Goal: Task Accomplishment & Management: Use online tool/utility

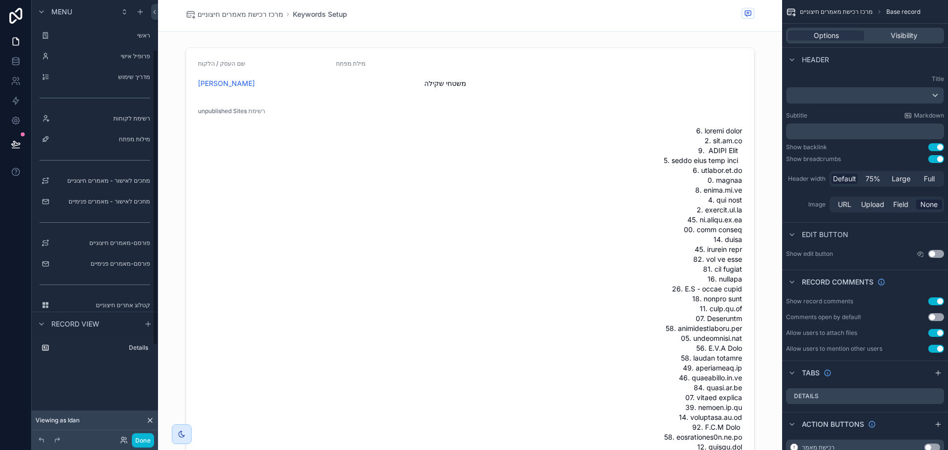
scroll to position [29, 0]
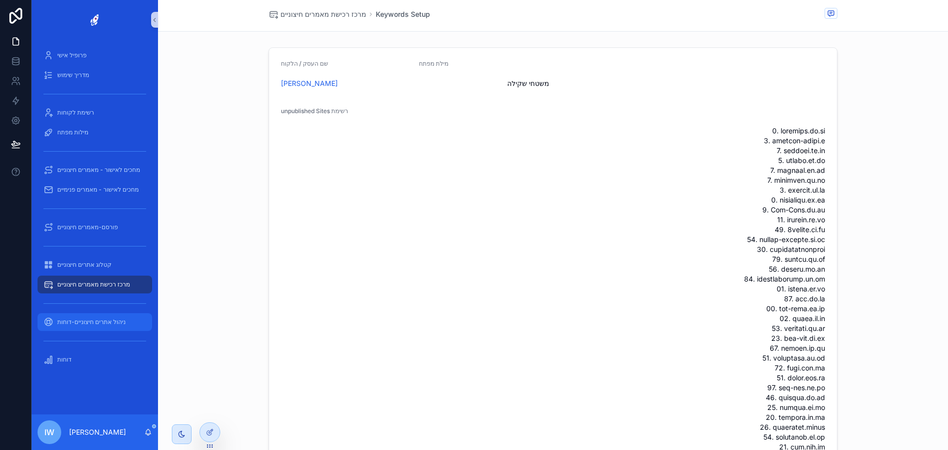
click at [112, 321] on span "ניהול אתרים חיצוניים-דוחות" at bounding box center [91, 322] width 69 height 8
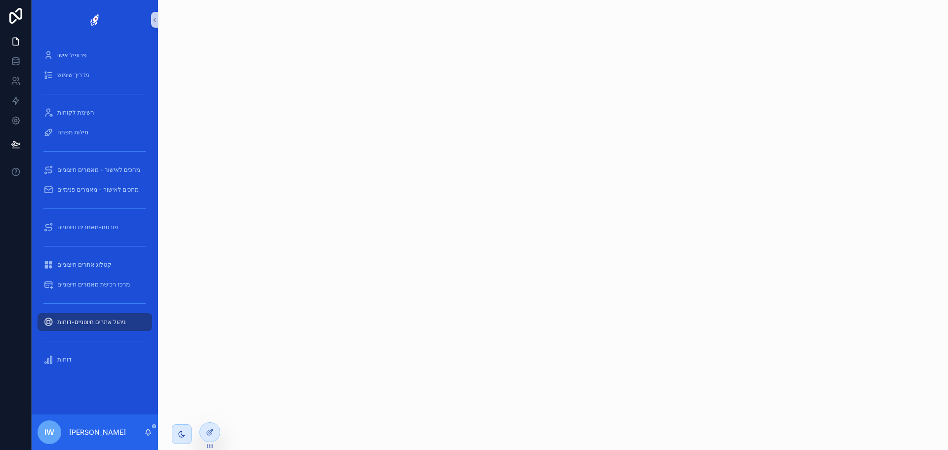
click at [101, 326] on div "ניהול אתרים חיצוניים-דוחות" at bounding box center [94, 322] width 103 height 16
click at [95, 281] on span "מרכז רכישת מאמרים חיצוניים" at bounding box center [93, 284] width 73 height 8
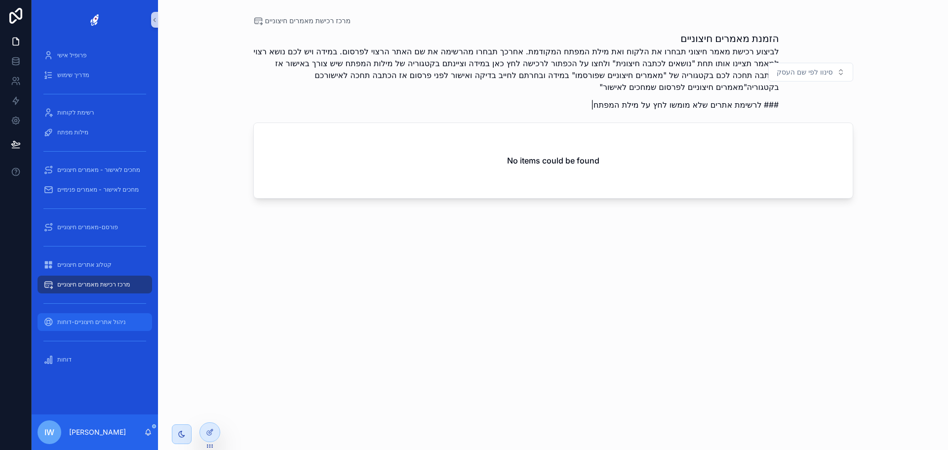
click at [96, 318] on span "ניהול אתרים חיצוניים-דוחות" at bounding box center [91, 322] width 69 height 8
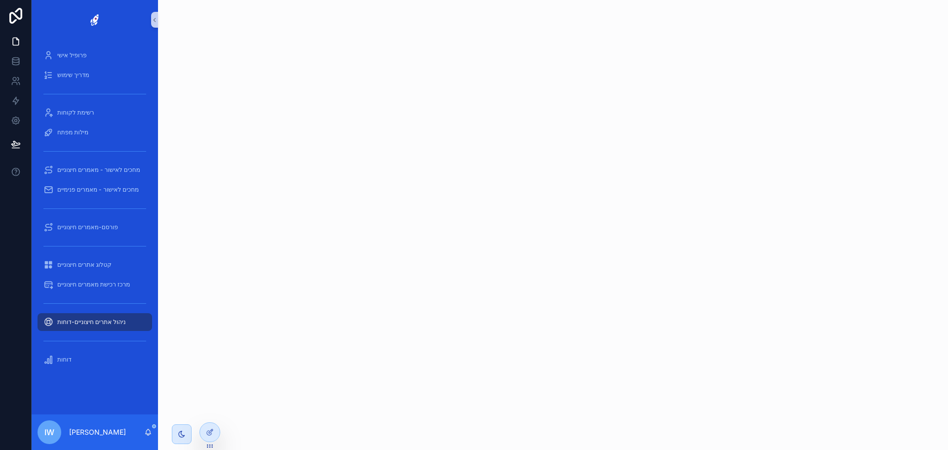
drag, startPoint x: 595, startPoint y: 276, endPoint x: 581, endPoint y: 330, distance: 55.3
click at [581, 330] on div "scrollable content" at bounding box center [553, 225] width 790 height 450
click at [208, 435] on icon at bounding box center [210, 432] width 8 height 8
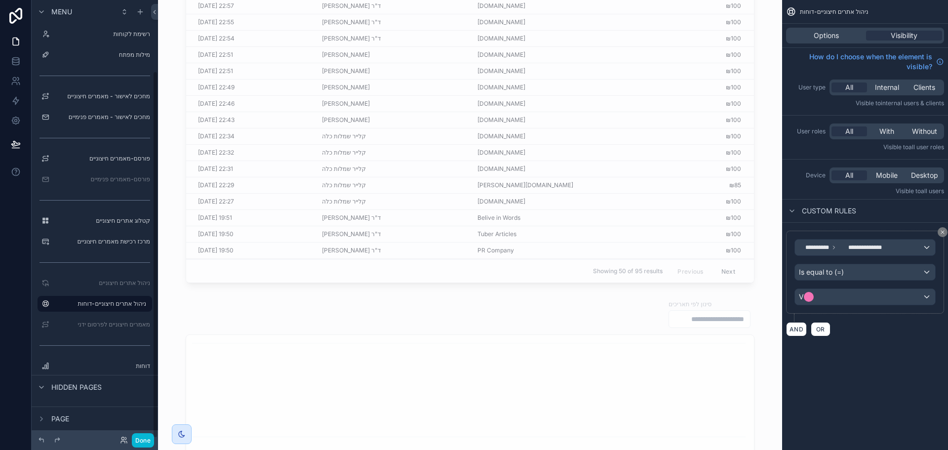
scroll to position [99, 0]
click at [124, 441] on icon at bounding box center [123, 442] width 4 height 2
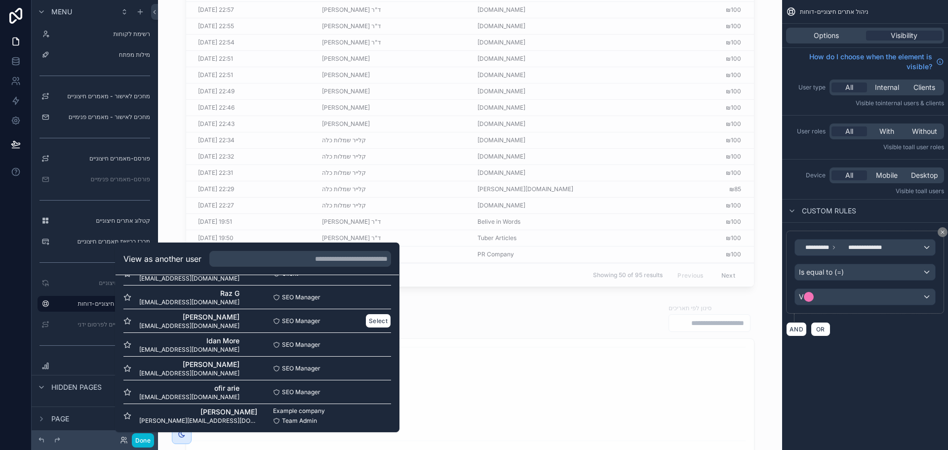
scroll to position [120, 0]
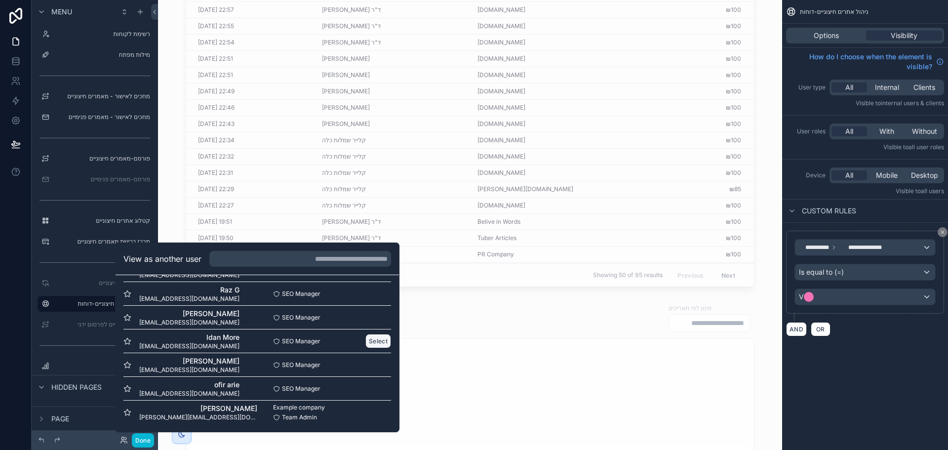
click at [365, 341] on button "Select" at bounding box center [378, 341] width 26 height 14
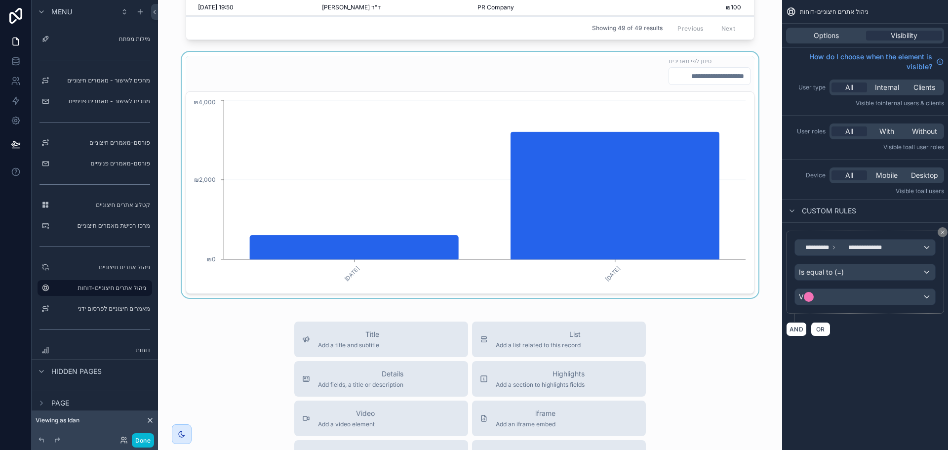
scroll to position [296, 0]
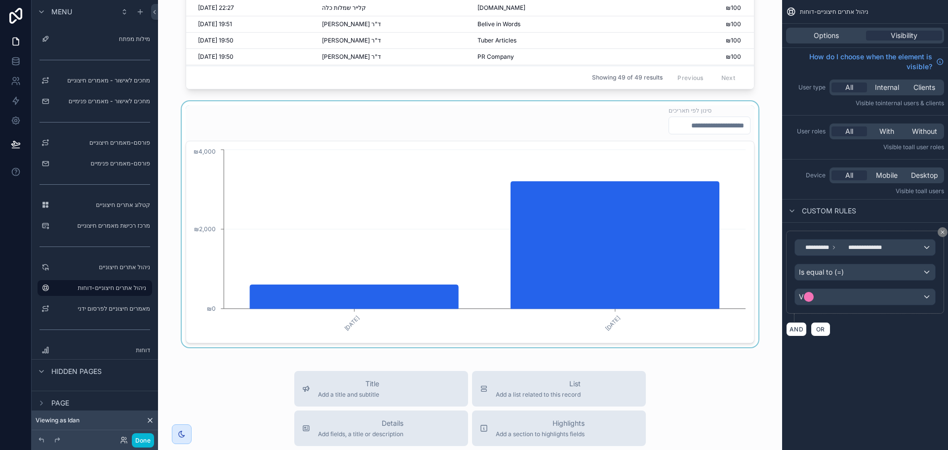
click at [683, 130] on div "scrollable content" at bounding box center [470, 224] width 608 height 246
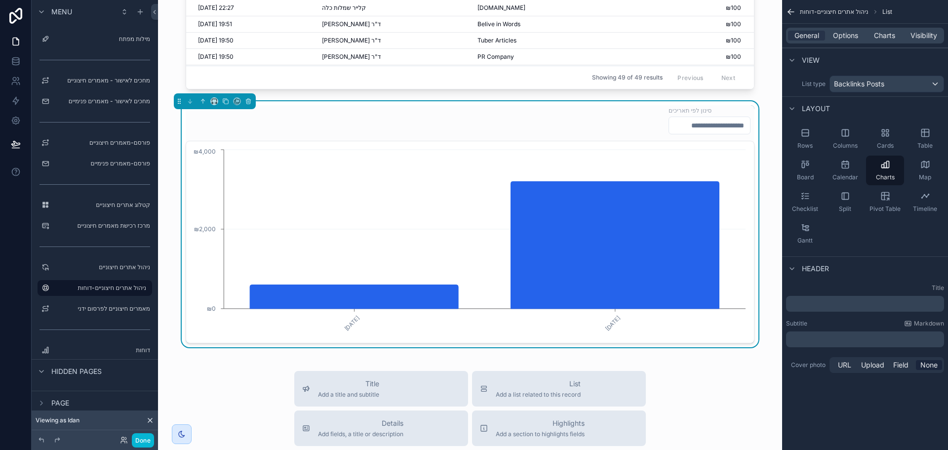
click at [684, 124] on input "scrollable content" at bounding box center [709, 125] width 81 height 14
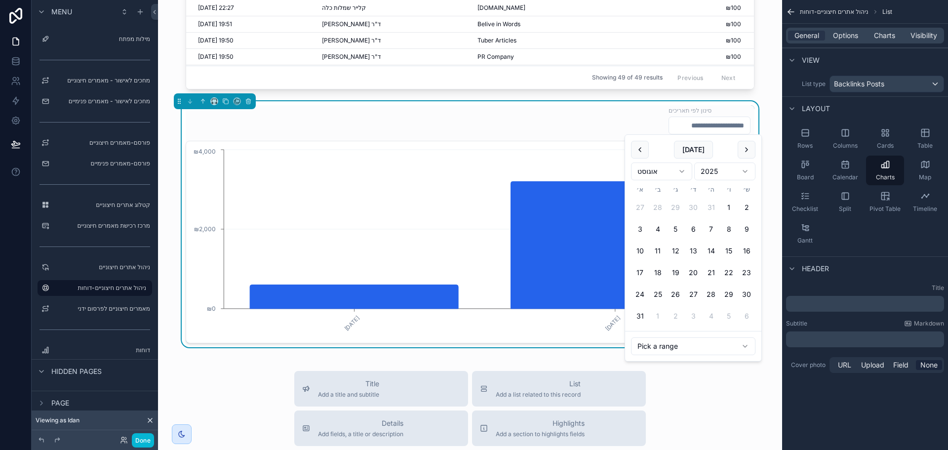
click at [680, 347] on html "Menu ראשי פרופיל אישי מדריך שימוש רשימת לקוחות מילות מפתח מחכים לאישור - מאמרים…" at bounding box center [474, 225] width 948 height 450
type input "**********"
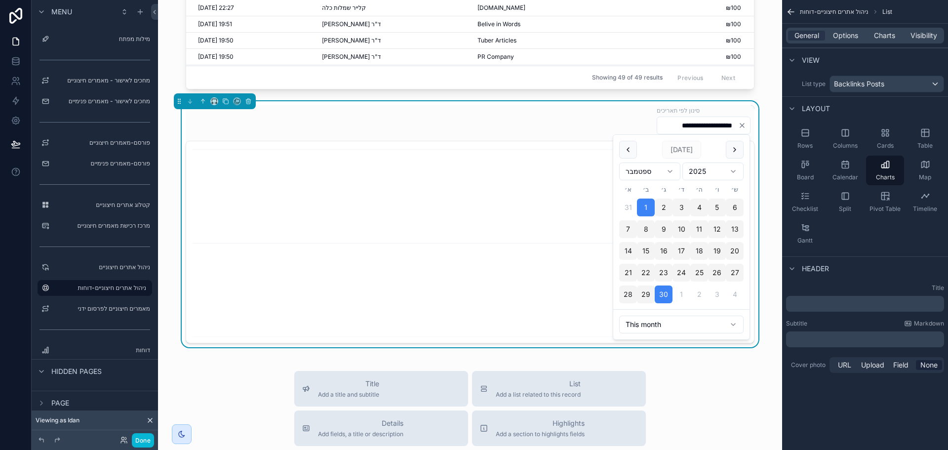
click at [171, 236] on div "**********" at bounding box center [470, 224] width 608 height 246
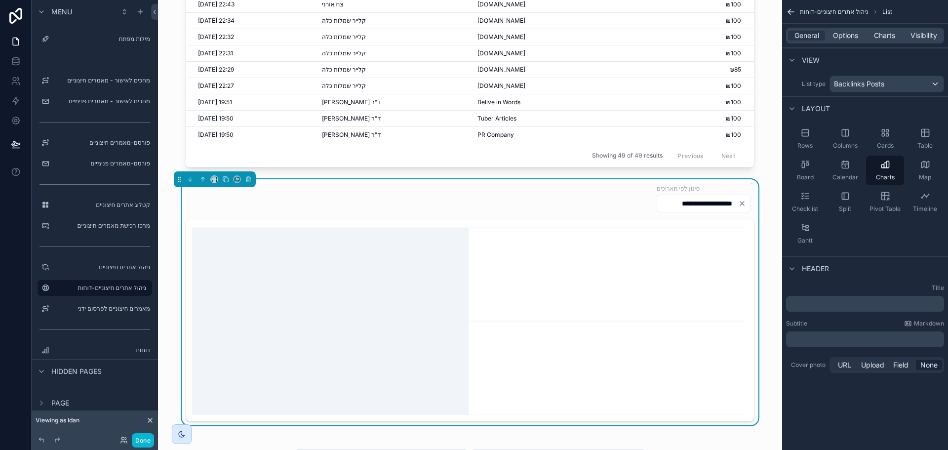
scroll to position [148, 0]
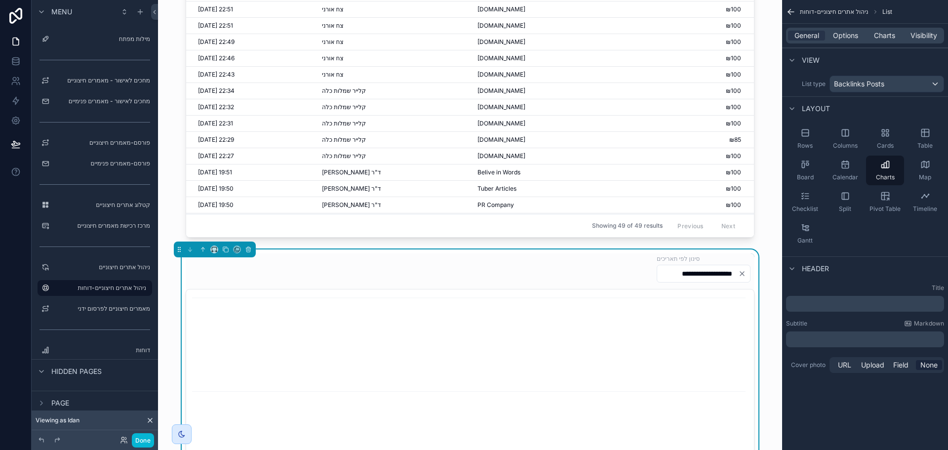
click at [688, 275] on input "**********" at bounding box center [697, 274] width 81 height 14
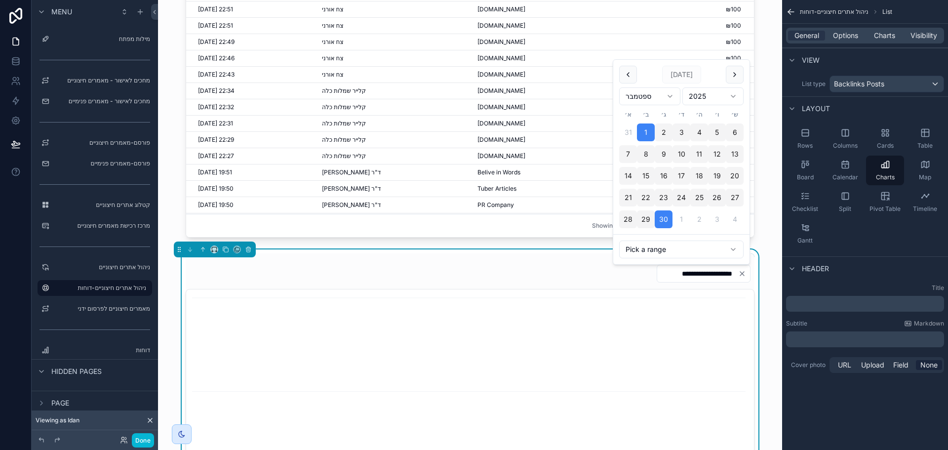
click at [650, 254] on html "Menu ראשי פרופיל אישי מדריך שימוש רשימת לקוחות מילות מפתח מחכים לאישור - מאמרים…" at bounding box center [474, 225] width 948 height 450
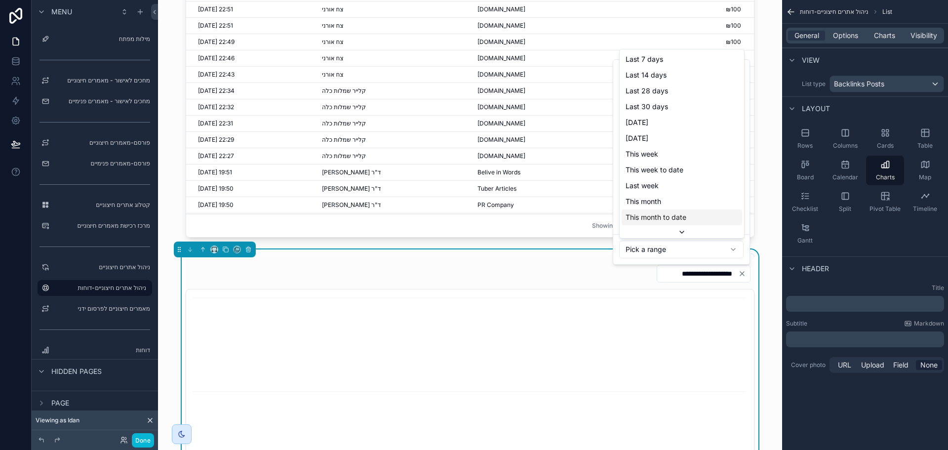
scroll to position [16, 0]
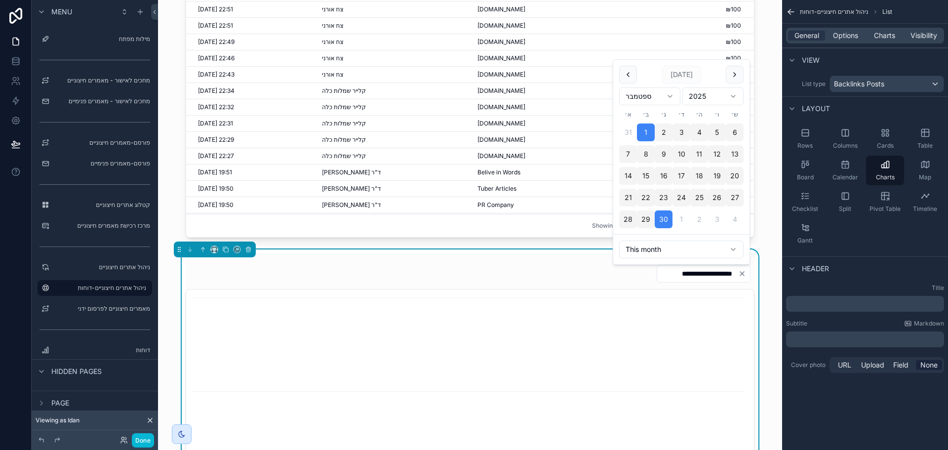
click at [657, 96] on html "Menu ראשי פרופיל אישי מדריך שימוש רשימת לקוחות מילות מפתח מחכים לאישור - מאמרים…" at bounding box center [474, 225] width 948 height 450
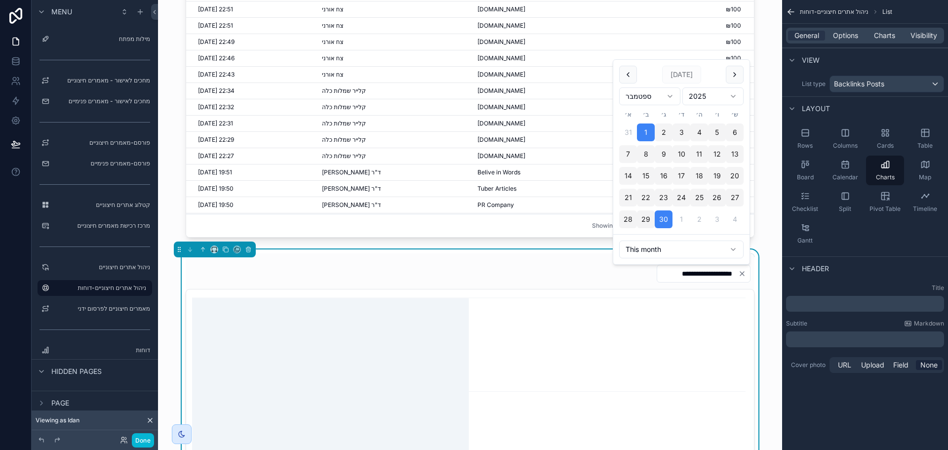
click at [650, 354] on html "Menu ראשי פרופיל אישי מדריך שימוש רשימת לקוחות מילות מפתח מחכים לאישור - מאמרים…" at bounding box center [474, 225] width 948 height 450
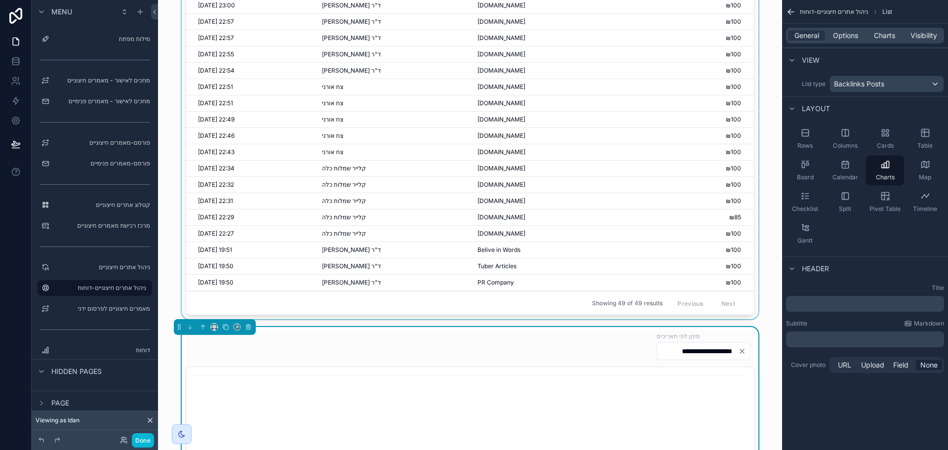
scroll to position [99, 0]
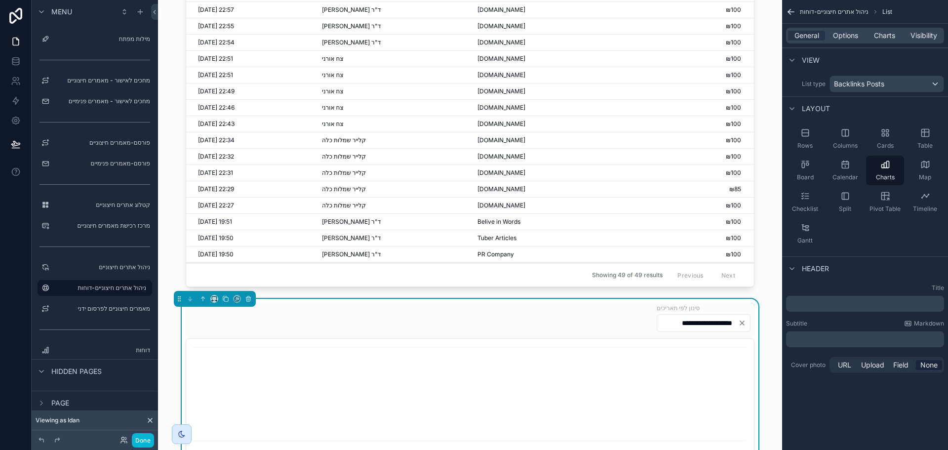
click at [657, 328] on input "**********" at bounding box center [697, 323] width 81 height 14
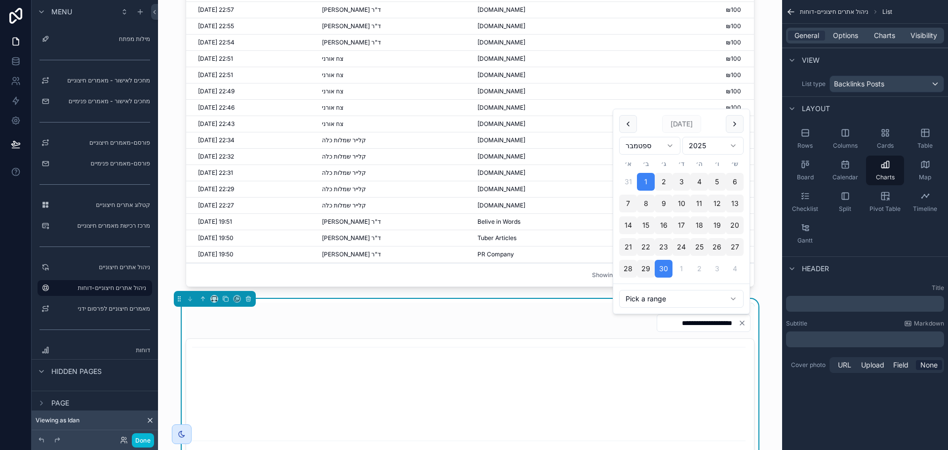
click at [666, 149] on html "Menu ראשי פרופיל אישי מדריך שימוש רשימת לקוחות מילות מפתח מחכים לאישור - מאמרים…" at bounding box center [474, 225] width 948 height 450
click at [481, 272] on html "Menu ראשי פרופיל אישי מדריך שימוש רשימת לקוחות מילות מפתח מחכים לאישור - מאמרים…" at bounding box center [474, 225] width 948 height 450
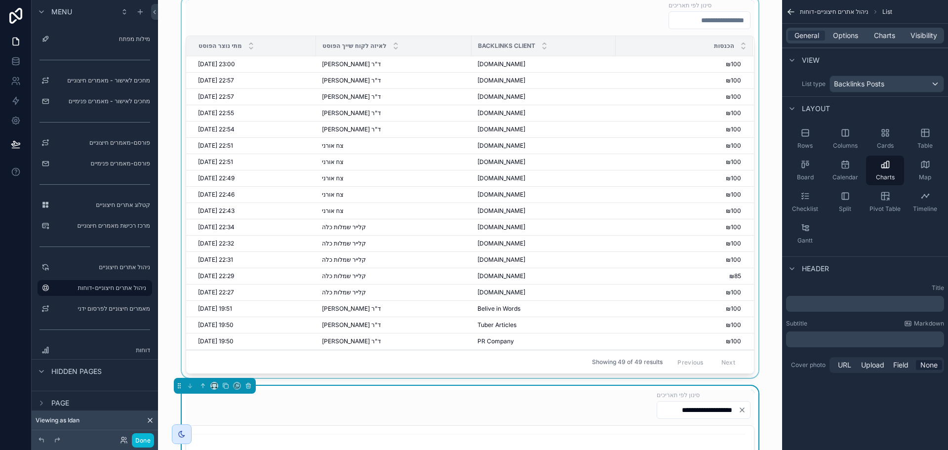
scroll to position [0, 0]
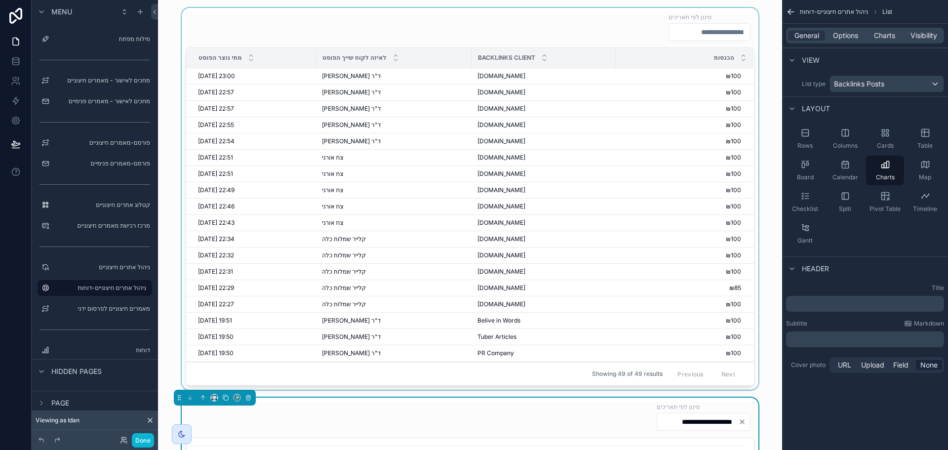
click at [702, 33] on div "scrollable content" at bounding box center [470, 199] width 608 height 382
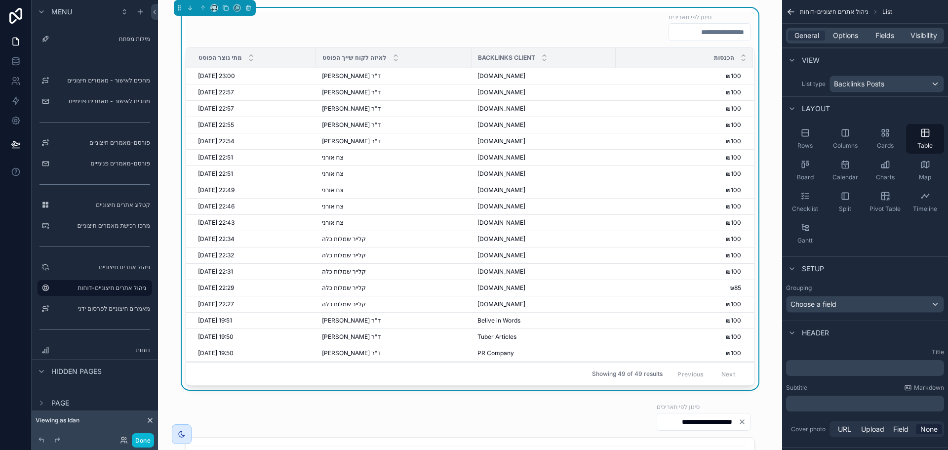
click at [702, 30] on input "scrollable content" at bounding box center [709, 32] width 81 height 14
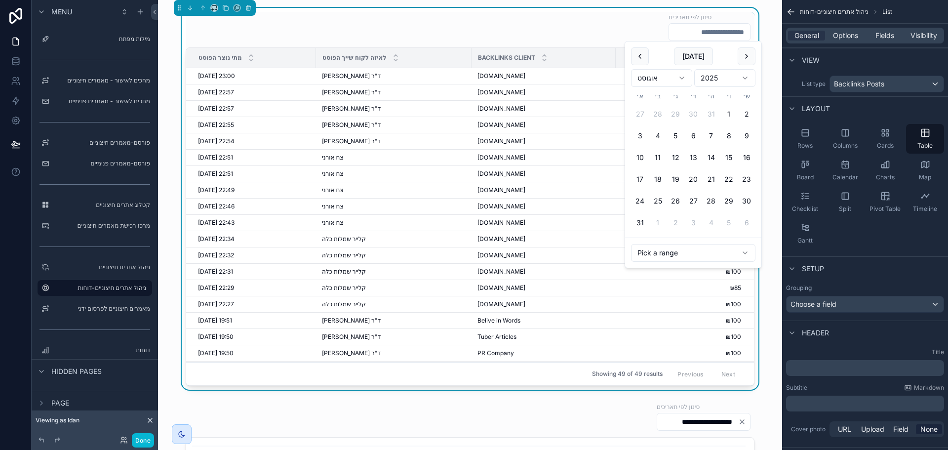
click at [681, 78] on html "Menu ראשי פרופיל אישי מדריך שימוש רשימת לקוחות מילות מפתח מחכים לאישור - מאמרים…" at bounding box center [474, 225] width 948 height 450
click at [679, 78] on html "Menu ראשי פרופיל אישי מדריך שימוש רשימת לקוחות מילות מפתח מחכים לאישור - מאמרים…" at bounding box center [474, 225] width 948 height 450
click at [702, 36] on input "scrollable content" at bounding box center [709, 32] width 81 height 14
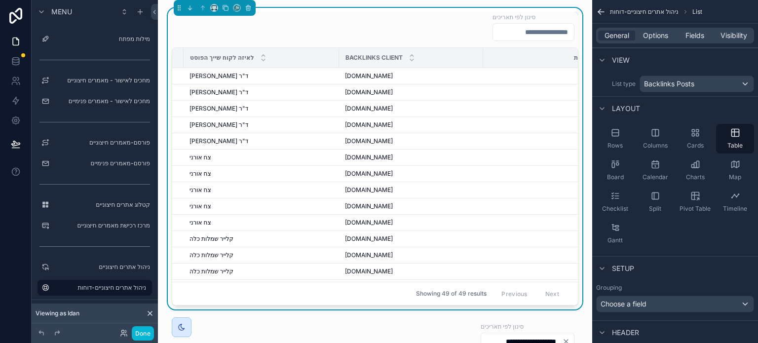
scroll to position [0, 169]
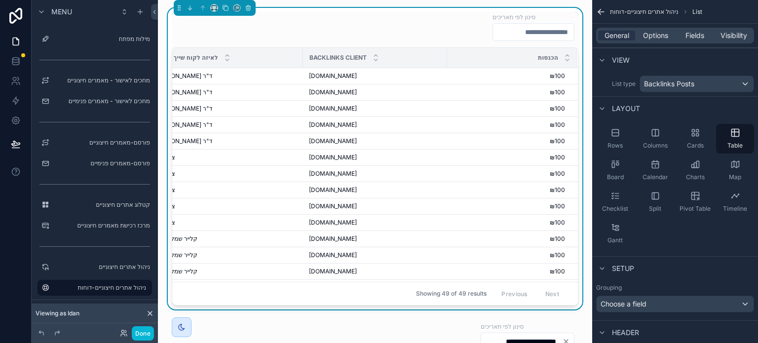
click at [423, 43] on div "סינון לפי תאריכים מתי נוצר הפוסט לאיזה לקוח שייך הפוסט Backlinks Client הכנסות …" at bounding box center [375, 159] width 407 height 294
click at [448, 74] on span "₪100" at bounding box center [506, 76] width 117 height 8
click at [448, 57] on div "הכנסות" at bounding box center [512, 57] width 129 height 19
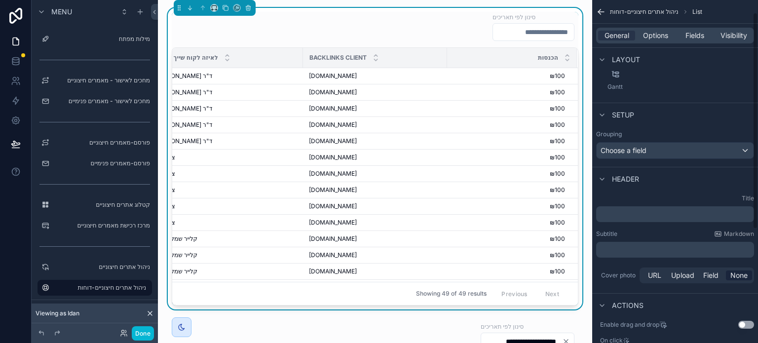
scroll to position [0, 0]
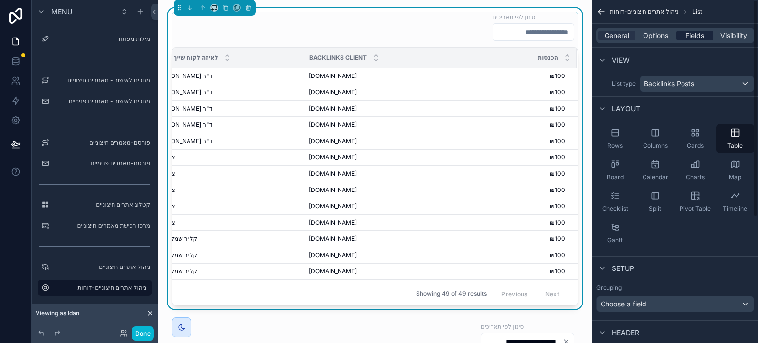
click at [694, 34] on span "Fields" at bounding box center [695, 36] width 19 height 10
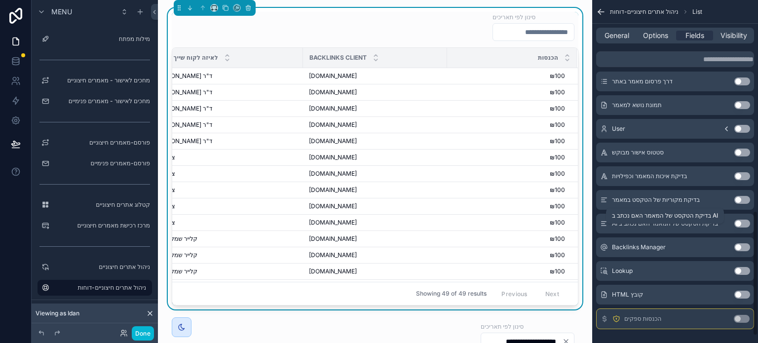
scroll to position [592, 0]
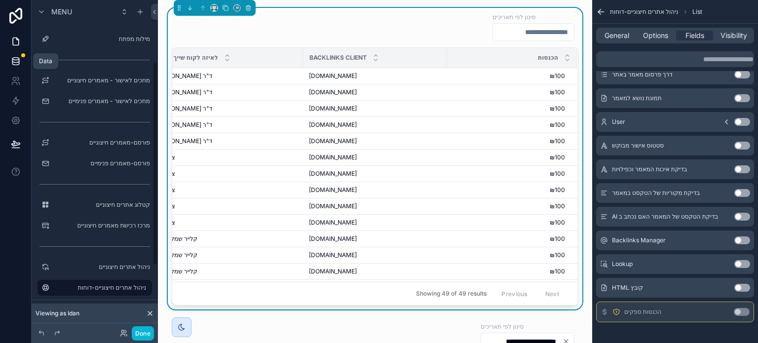
click at [14, 59] on icon at bounding box center [16, 61] width 10 height 10
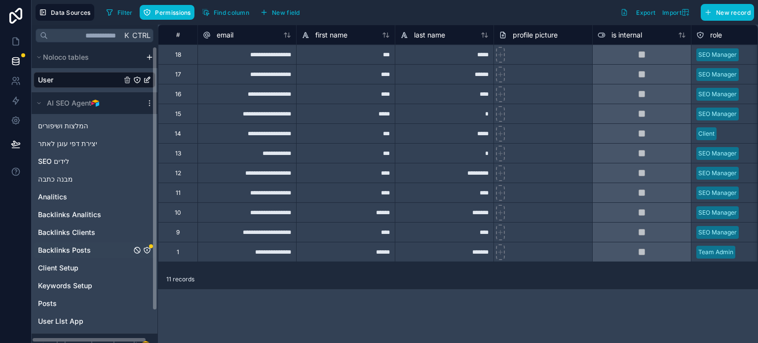
click at [91, 248] on div "Backlinks Posts" at bounding box center [95, 250] width 122 height 16
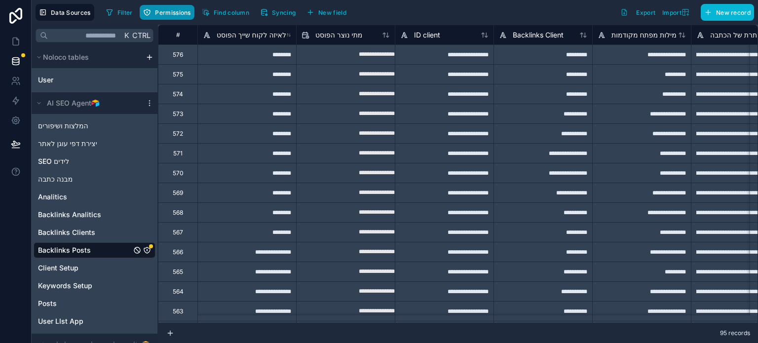
click at [165, 14] on span "Permissions" at bounding box center [173, 12] width 36 height 7
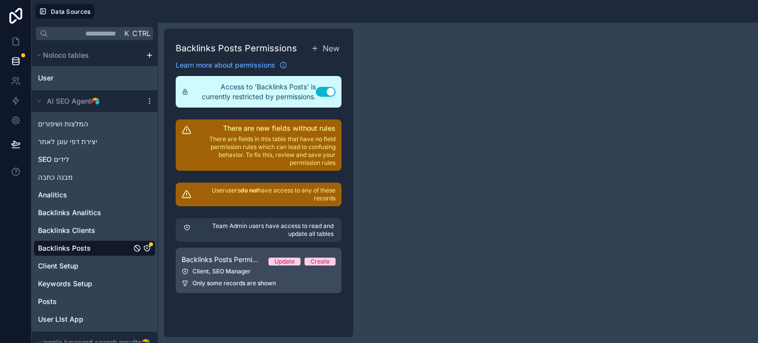
click at [233, 270] on div "Client, SEO Manager" at bounding box center [259, 272] width 154 height 8
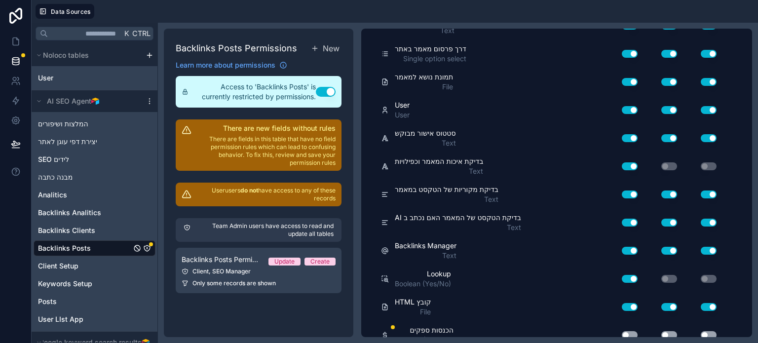
scroll to position [1009, 0]
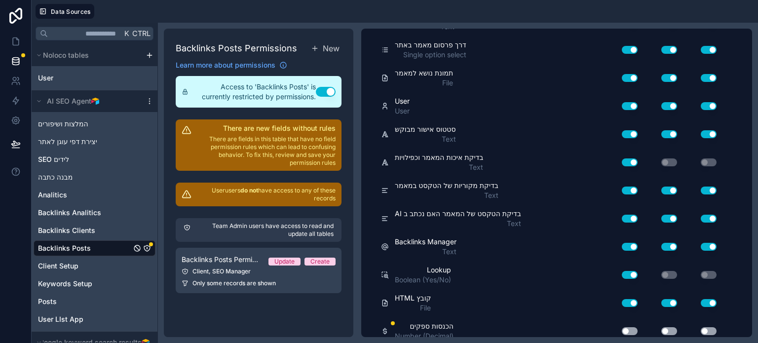
click at [632, 327] on button "Use setting" at bounding box center [630, 331] width 16 height 8
click at [670, 327] on button "Use setting" at bounding box center [670, 331] width 16 height 8
click at [707, 327] on button "Use setting" at bounding box center [709, 331] width 16 height 8
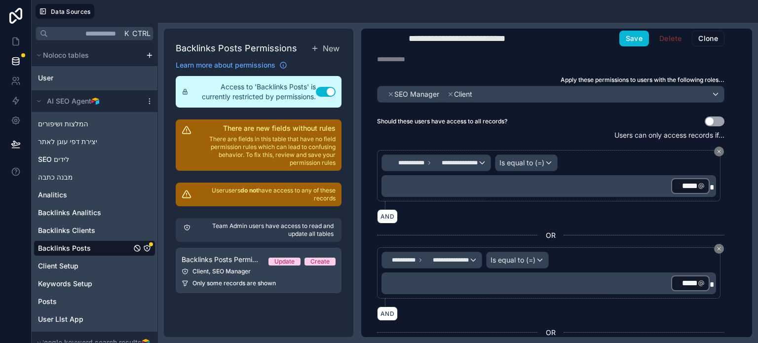
scroll to position [0, 0]
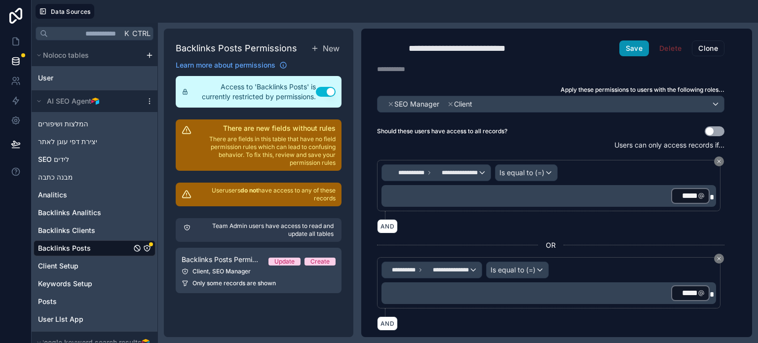
click at [627, 47] on button "Save" at bounding box center [635, 48] width 30 height 16
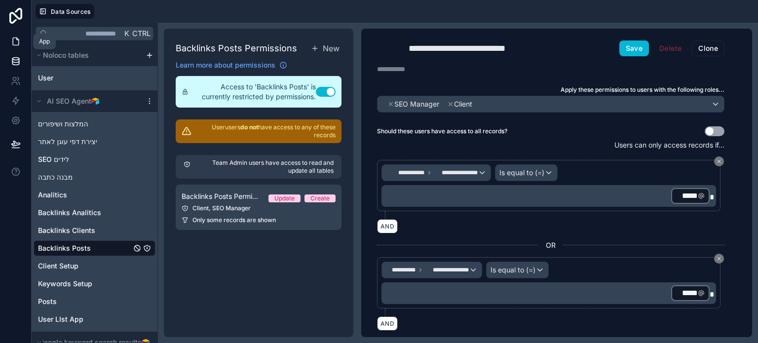
click at [12, 39] on icon at bounding box center [16, 42] width 10 height 10
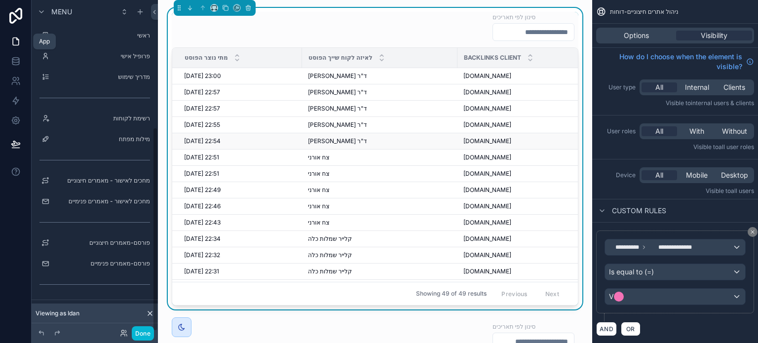
scroll to position [207, 0]
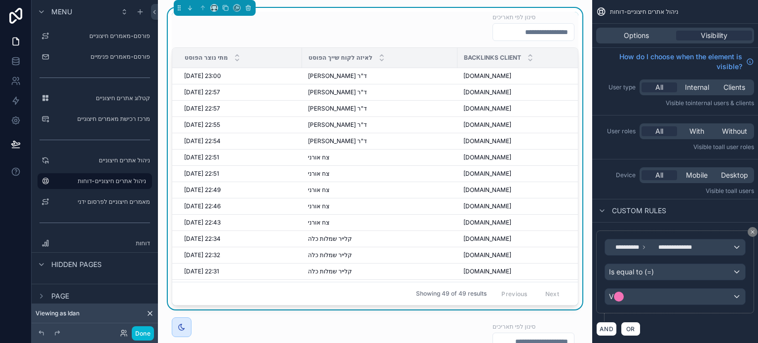
click at [405, 59] on div "לאיזה לקוח שייך הפוסט" at bounding box center [380, 57] width 155 height 19
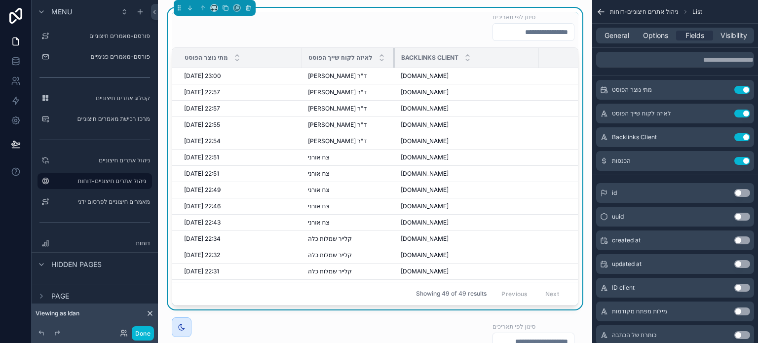
drag, startPoint x: 456, startPoint y: 56, endPoint x: 393, endPoint y: 61, distance: 62.9
click at [393, 61] on div "scrollable content" at bounding box center [395, 58] width 4 height 20
drag, startPoint x: 302, startPoint y: 58, endPoint x: 289, endPoint y: 63, distance: 13.8
click at [263, 63] on tr "מתי נוצר הפוסט לאיזה לקוח שייך הפוסט Backlinks Client הכנסות" at bounding box center [421, 58] width 498 height 20
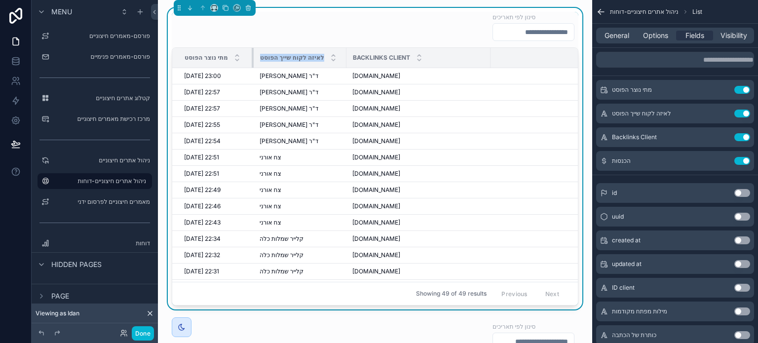
drag, startPoint x: 300, startPoint y: 59, endPoint x: 251, endPoint y: 62, distance: 49.5
click at [252, 62] on div "scrollable content" at bounding box center [254, 58] width 4 height 20
drag, startPoint x: 430, startPoint y: 57, endPoint x: 374, endPoint y: 69, distance: 57.5
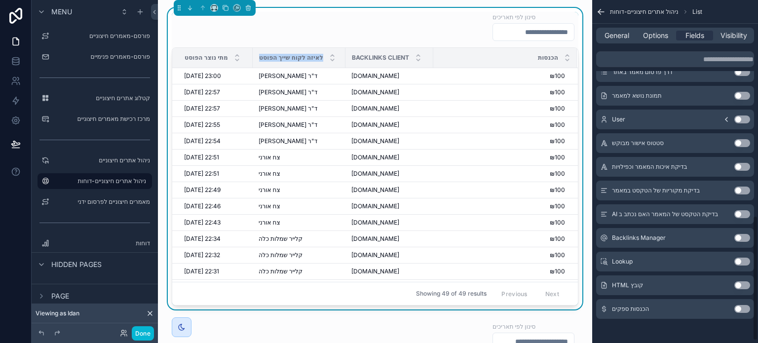
scroll to position [598, 0]
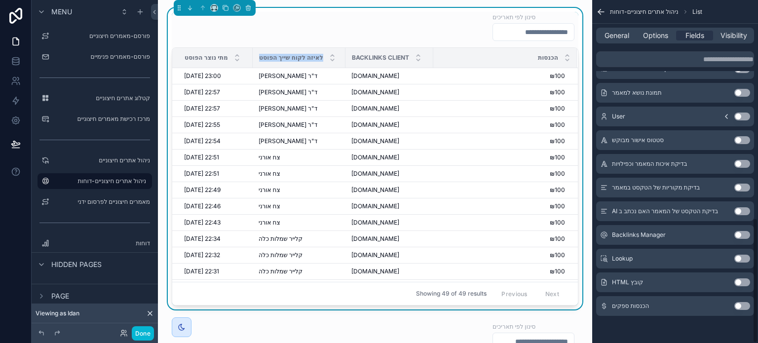
click at [740, 304] on button "Use setting" at bounding box center [743, 306] width 16 height 8
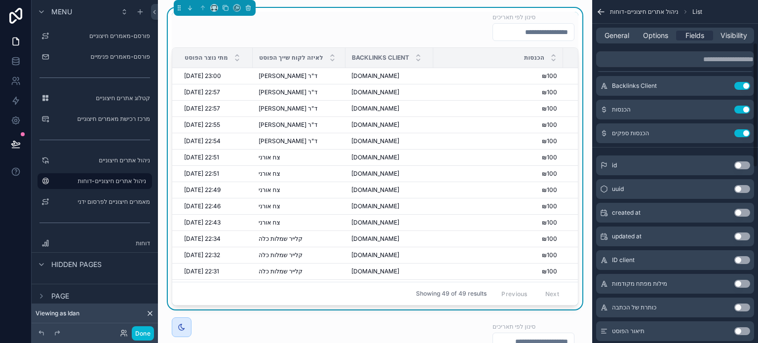
scroll to position [5, 0]
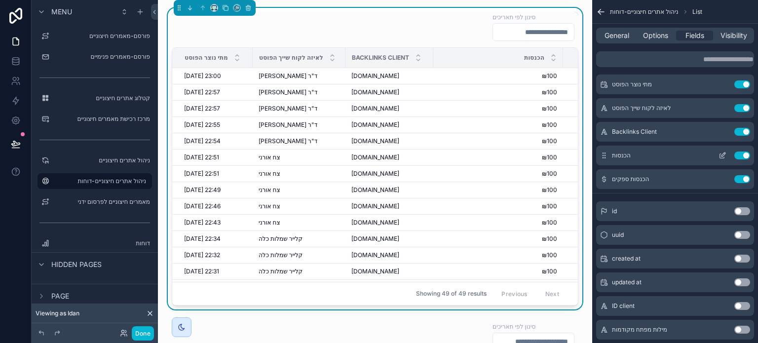
click at [741, 154] on button "Use setting" at bounding box center [743, 156] width 16 height 8
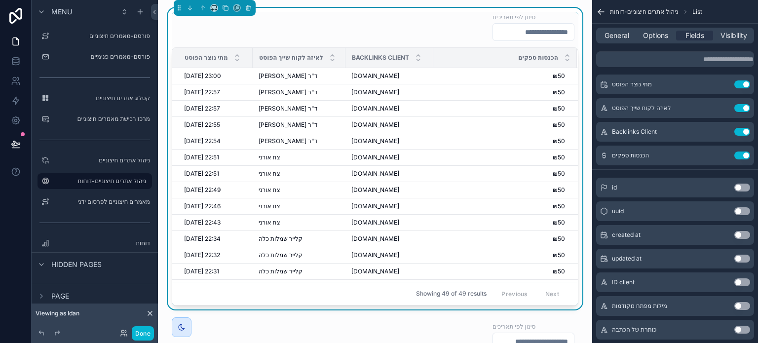
scroll to position [0, 1]
click at [722, 156] on icon "scrollable content" at bounding box center [724, 155] width 4 height 4
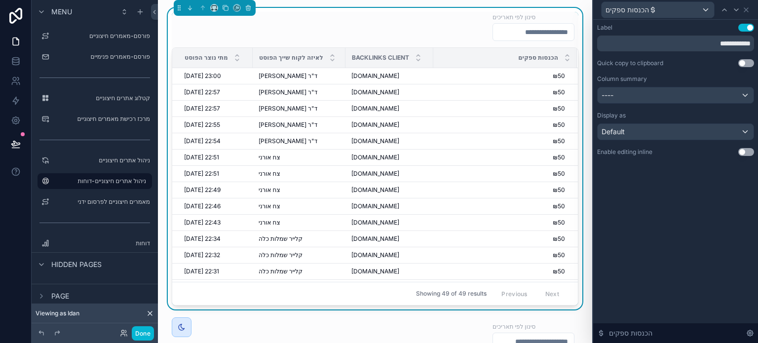
click at [745, 12] on icon at bounding box center [746, 10] width 8 height 8
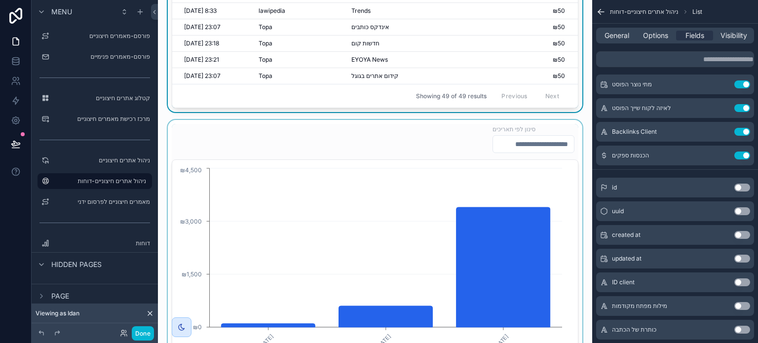
scroll to position [197, 0]
click at [419, 201] on div "scrollable content" at bounding box center [375, 243] width 419 height 246
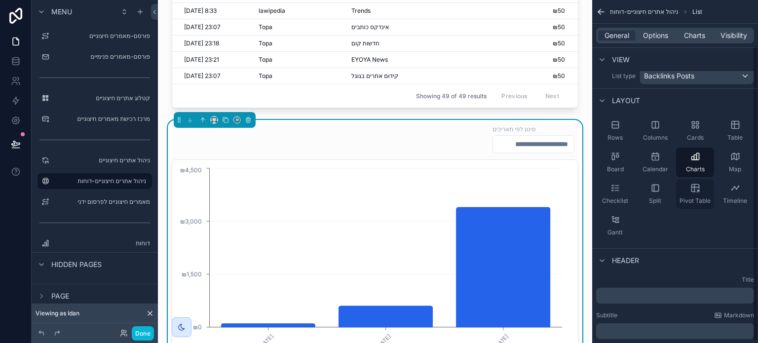
scroll to position [0, 0]
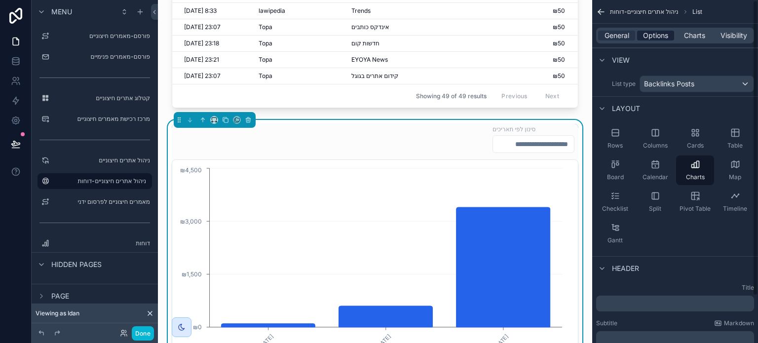
click at [657, 35] on span "Options" at bounding box center [655, 36] width 25 height 10
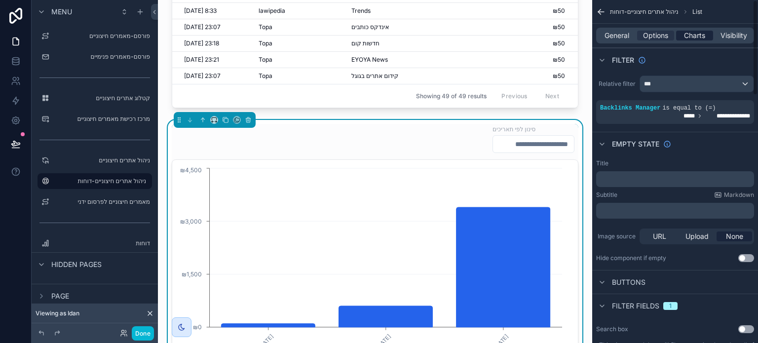
click at [696, 39] on span "Charts" at bounding box center [694, 36] width 21 height 10
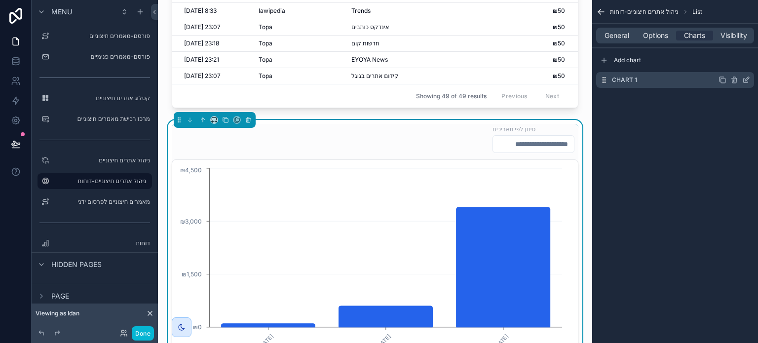
click at [687, 82] on div "Chart 1" at bounding box center [675, 80] width 158 height 16
click at [746, 80] on icon "scrollable content" at bounding box center [747, 79] width 4 height 4
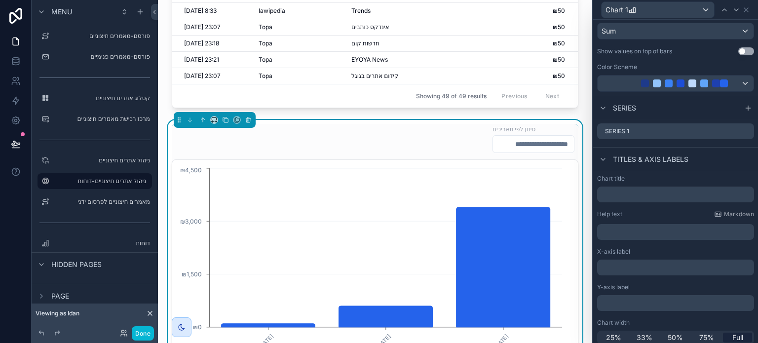
scroll to position [176, 0]
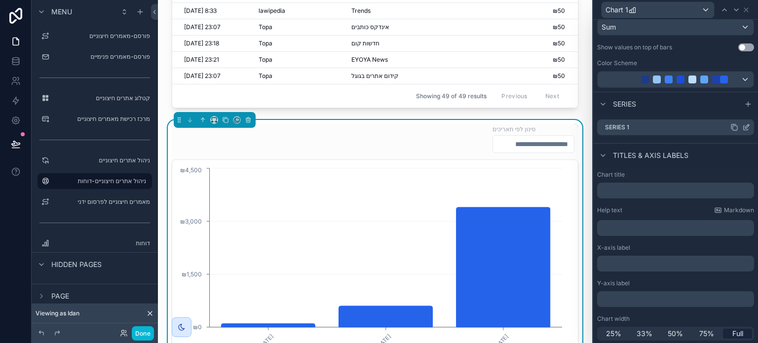
click at [648, 123] on div "Series 1" at bounding box center [675, 127] width 157 height 16
click at [745, 124] on icon at bounding box center [747, 126] width 4 height 4
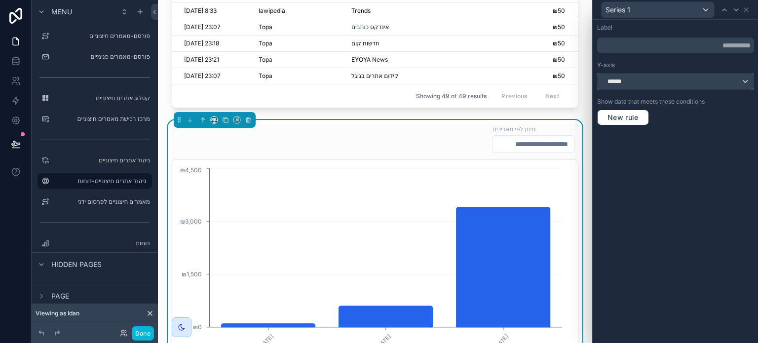
click at [717, 81] on div "******" at bounding box center [676, 82] width 156 height 16
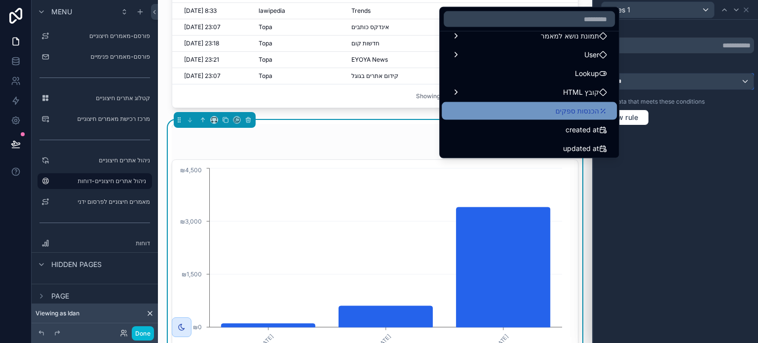
scroll to position [89, 0]
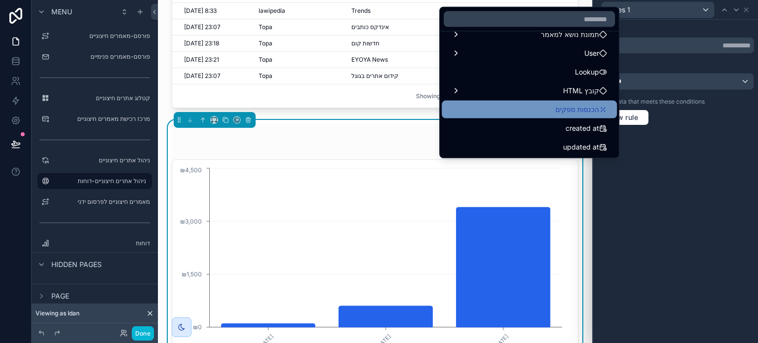
click at [573, 111] on span "הכנסות ספקים" at bounding box center [577, 110] width 43 height 12
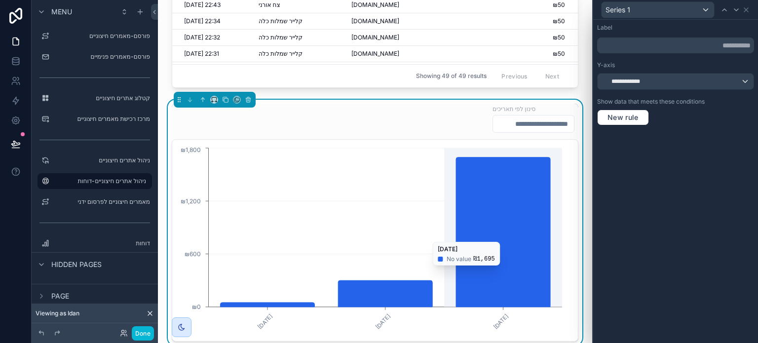
scroll to position [296, 0]
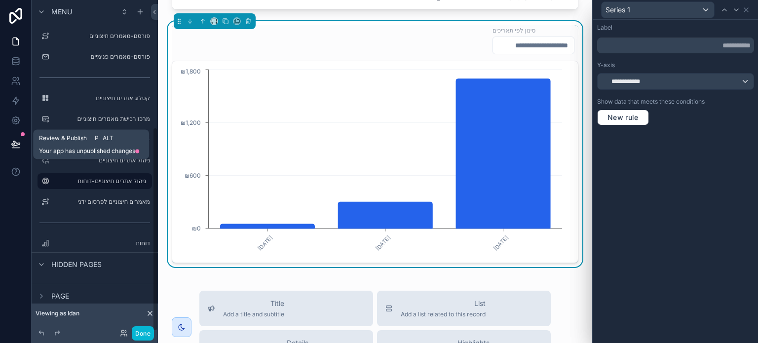
click at [10, 139] on button at bounding box center [16, 144] width 22 height 28
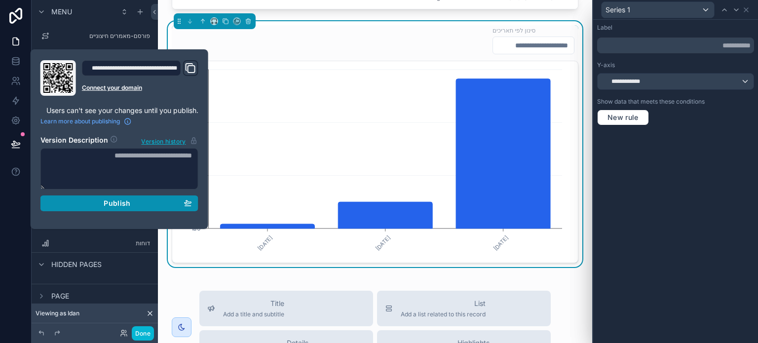
click at [107, 201] on span "Publish" at bounding box center [117, 203] width 27 height 9
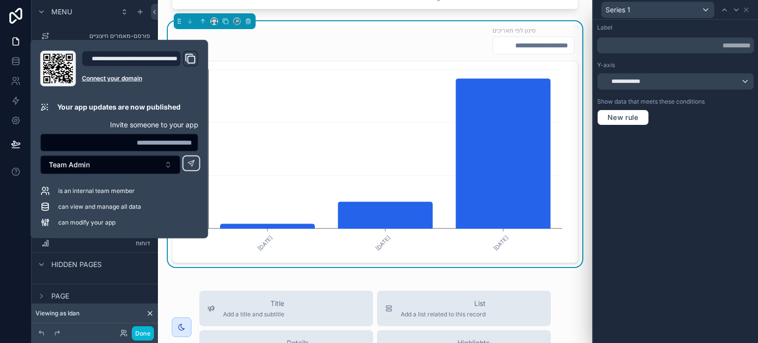
click at [637, 205] on div "**********" at bounding box center [675, 181] width 165 height 323
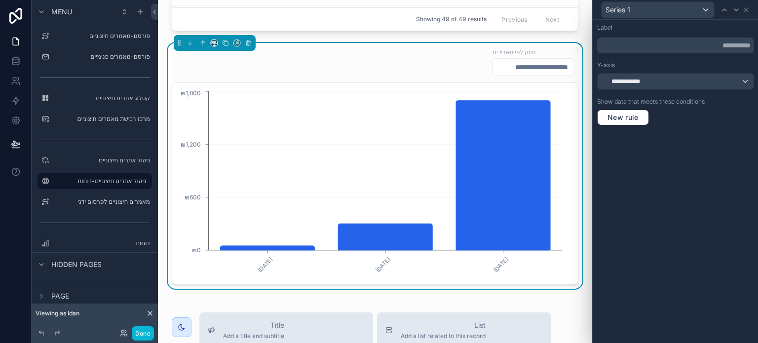
scroll to position [247, 0]
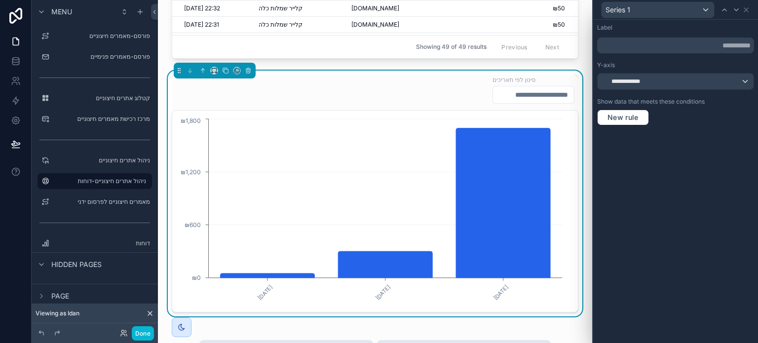
click at [509, 93] on input "scrollable content" at bounding box center [533, 95] width 81 height 14
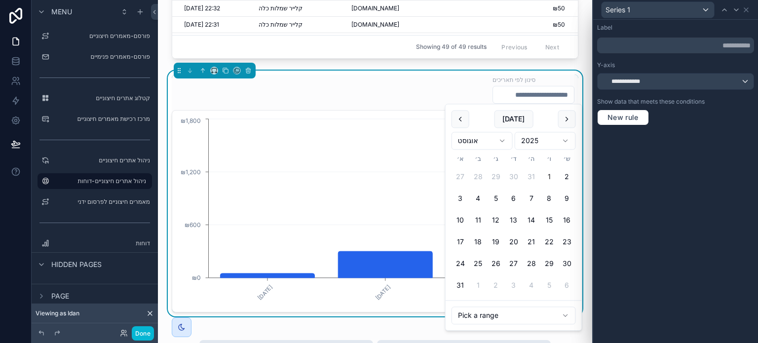
click at [549, 174] on button "1" at bounding box center [550, 177] width 18 height 18
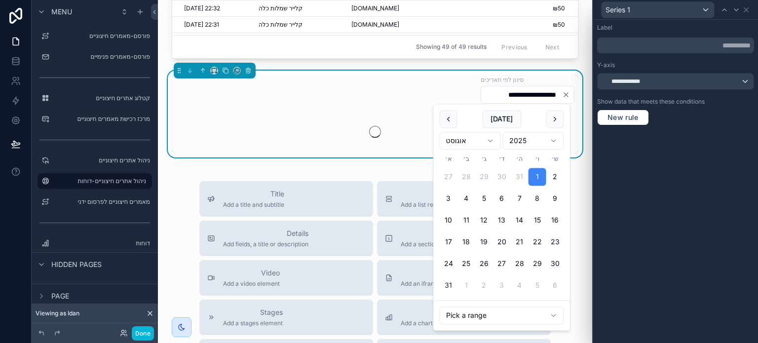
click at [448, 286] on button "31" at bounding box center [449, 286] width 18 height 18
type input "**********"
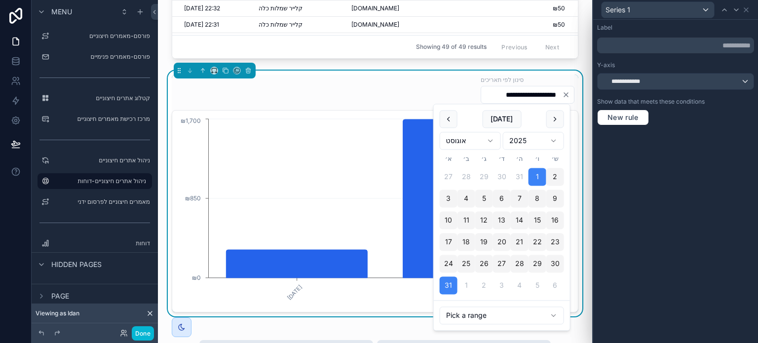
click at [208, 101] on div "**********" at bounding box center [375, 90] width 407 height 30
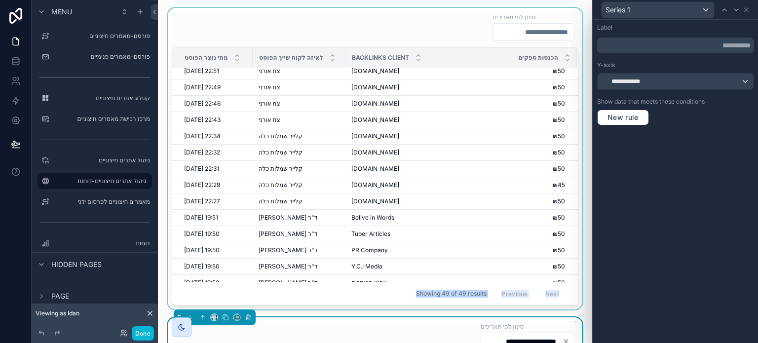
drag, startPoint x: 325, startPoint y: 296, endPoint x: 334, endPoint y: 294, distance: 8.7
click at [334, 294] on div "סינון לפי תאריכים מתי נוצר הפוסט לאיזה לקוח שייך הפוסט Backlinks Client הכנסות …" at bounding box center [375, 159] width 407 height 294
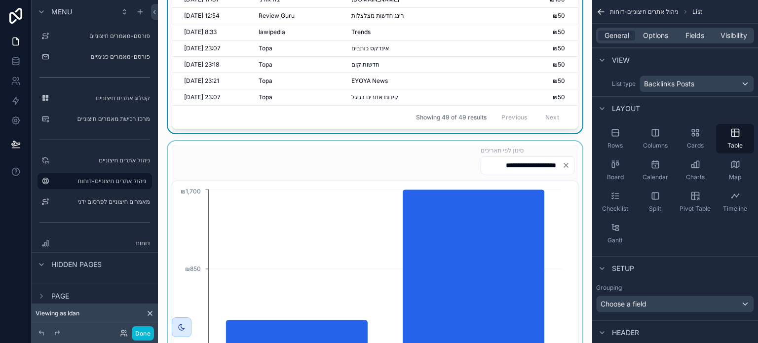
scroll to position [247, 0]
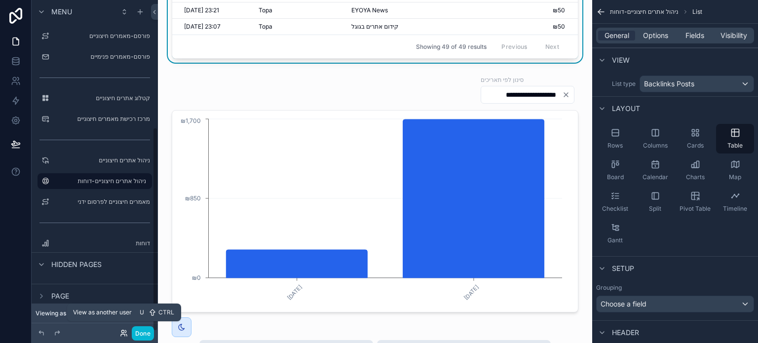
click at [123, 331] on icon at bounding box center [124, 333] width 8 height 8
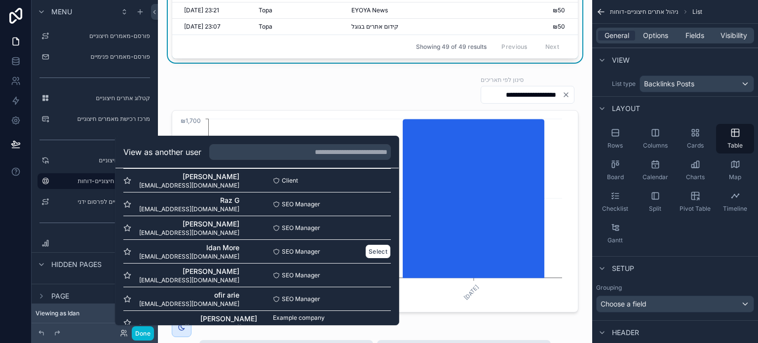
scroll to position [119, 0]
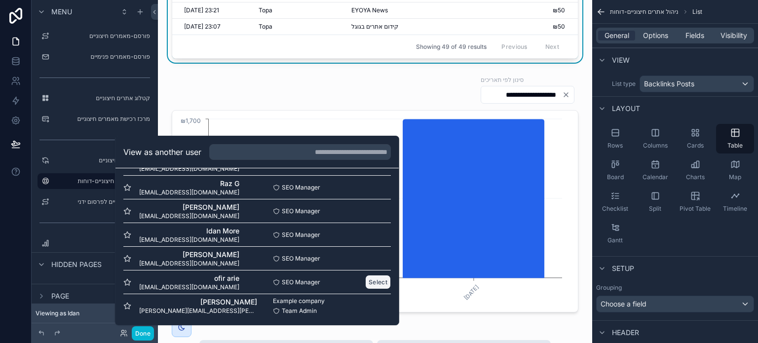
click at [365, 281] on button "Select" at bounding box center [378, 282] width 26 height 14
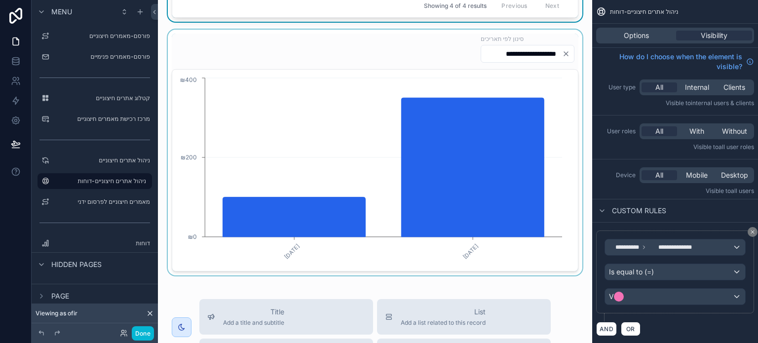
scroll to position [148, 0]
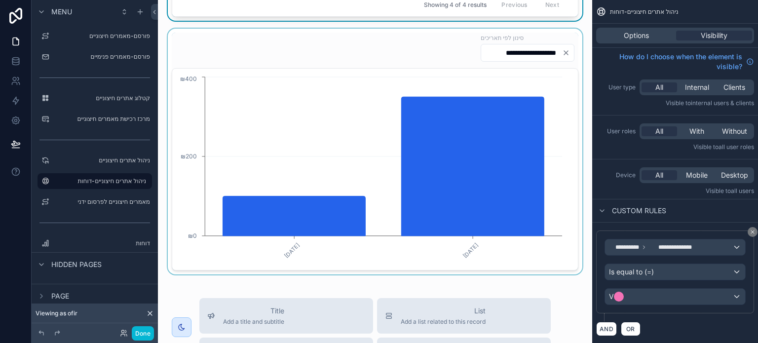
click at [446, 156] on div "scrollable content" at bounding box center [375, 152] width 419 height 246
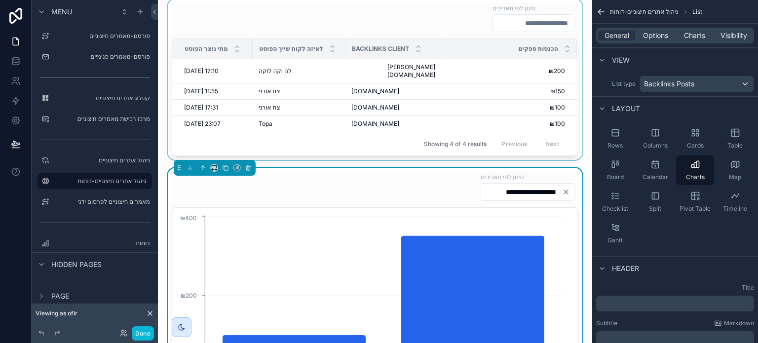
scroll to position [0, 0]
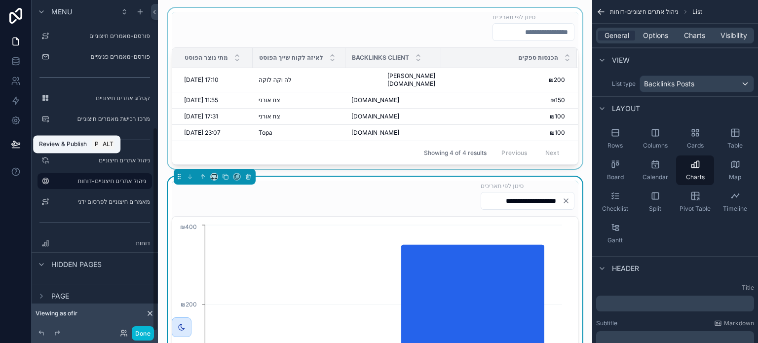
click at [10, 146] on button at bounding box center [16, 144] width 22 height 28
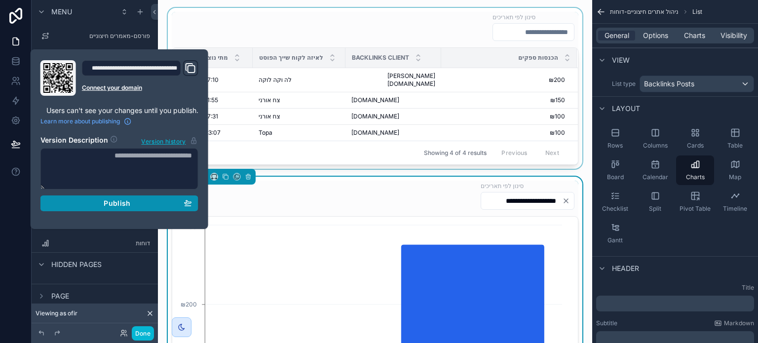
click at [121, 203] on span "Publish" at bounding box center [117, 203] width 27 height 9
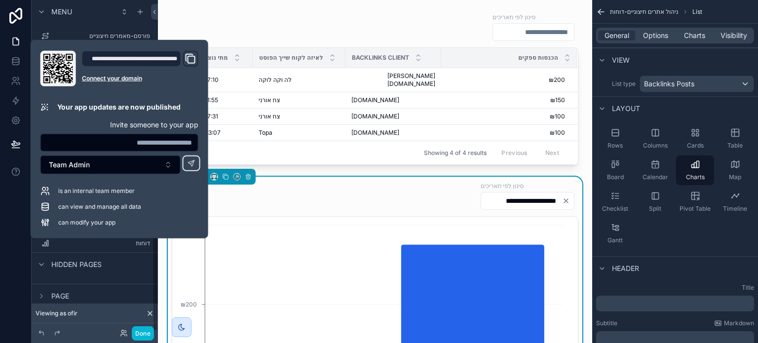
click at [25, 281] on div at bounding box center [16, 171] width 32 height 343
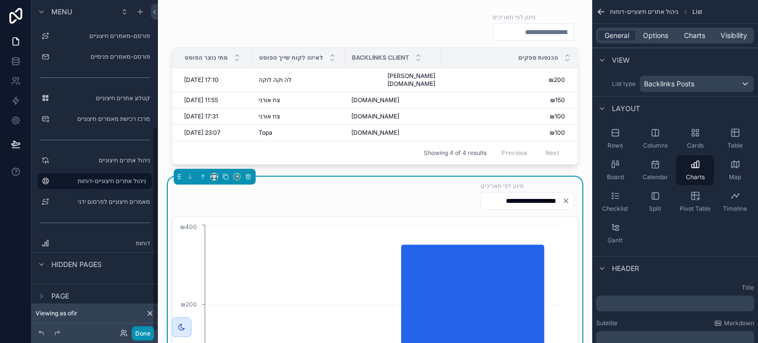
click at [140, 332] on button "Done" at bounding box center [143, 333] width 22 height 14
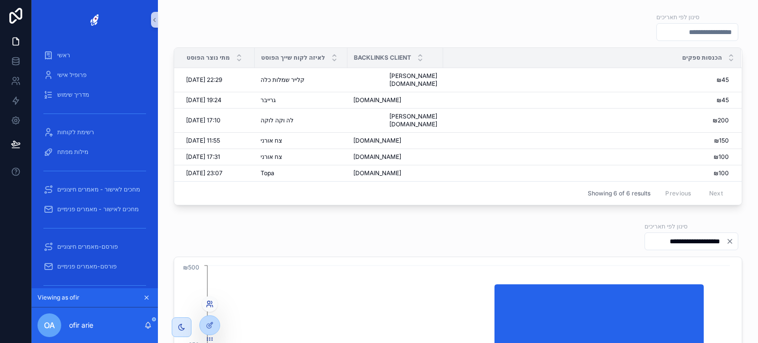
click at [209, 301] on icon at bounding box center [208, 302] width 2 height 2
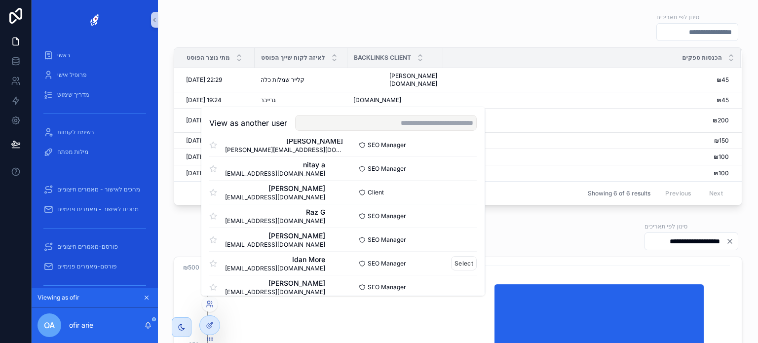
scroll to position [99, 0]
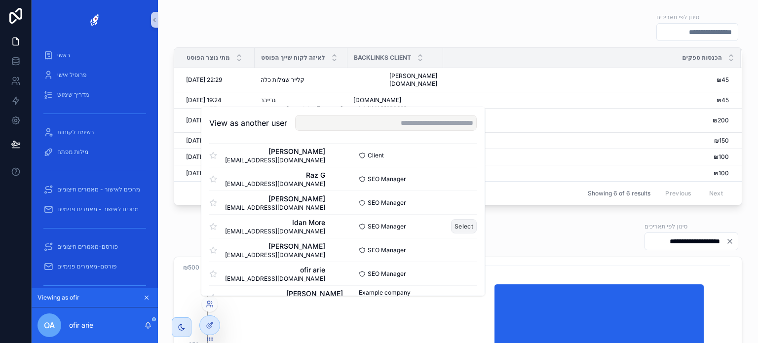
click at [451, 227] on button "Select" at bounding box center [464, 226] width 26 height 14
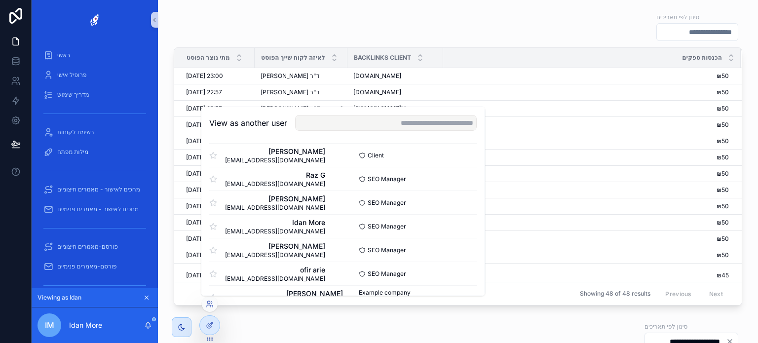
click at [174, 31] on div "סינון לפי תאריכים" at bounding box center [458, 27] width 569 height 30
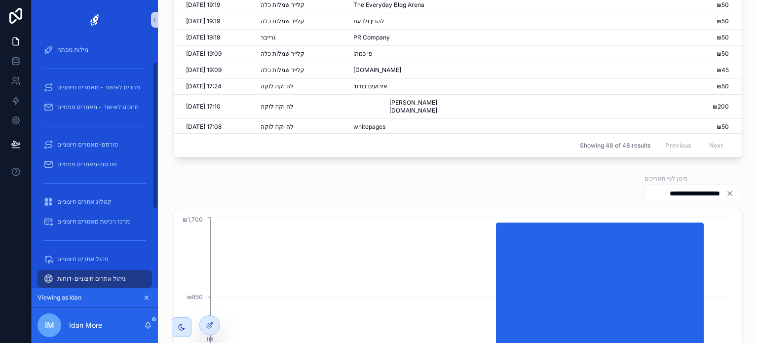
scroll to position [171, 0]
